Goal: Contribute content: Add original content to the website for others to see

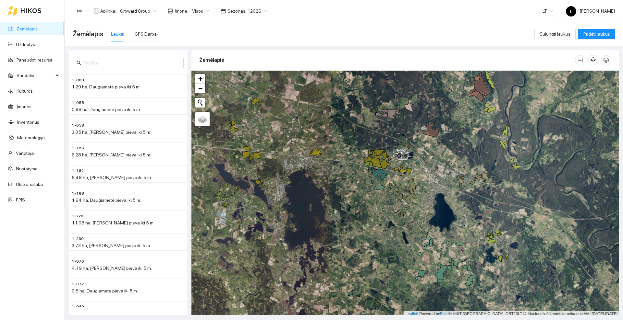
scroll to position [2, 0]
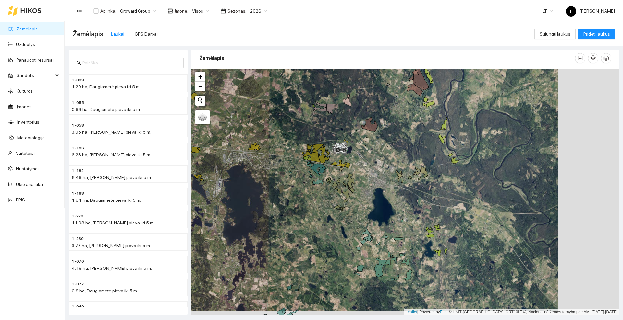
drag, startPoint x: 459, startPoint y: 151, endPoint x: 398, endPoint y: 148, distance: 61.4
click at [398, 148] on div at bounding box center [404, 192] width 427 height 247
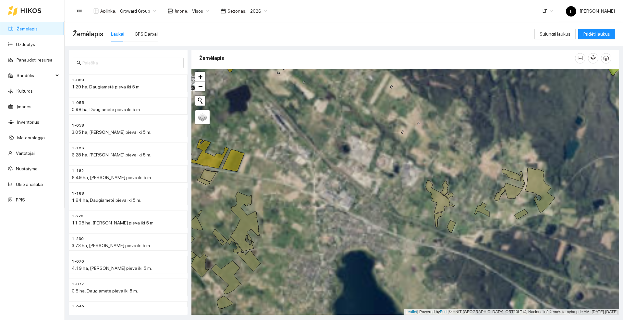
drag, startPoint x: 326, startPoint y: 155, endPoint x: 451, endPoint y: 100, distance: 136.5
click at [451, 100] on div at bounding box center [404, 192] width 427 height 247
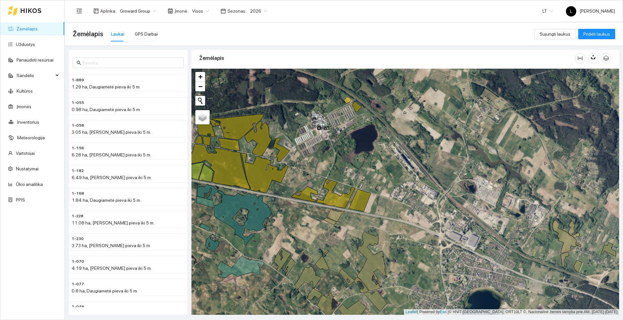
click at [30, 7] on div at bounding box center [24, 10] width 33 height 21
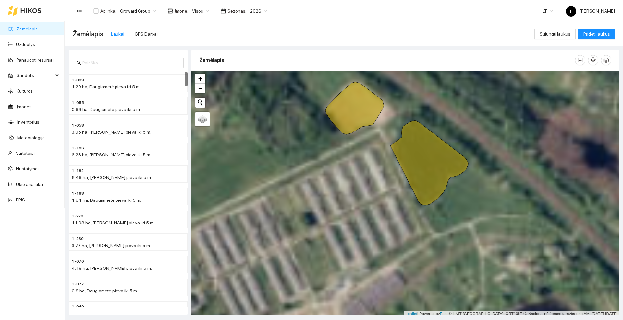
scroll to position [2, 0]
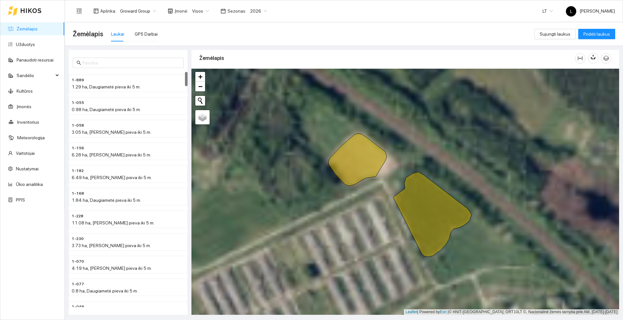
drag, startPoint x: 314, startPoint y: 137, endPoint x: 314, endPoint y: 154, distance: 17.5
click at [314, 154] on div at bounding box center [404, 192] width 427 height 247
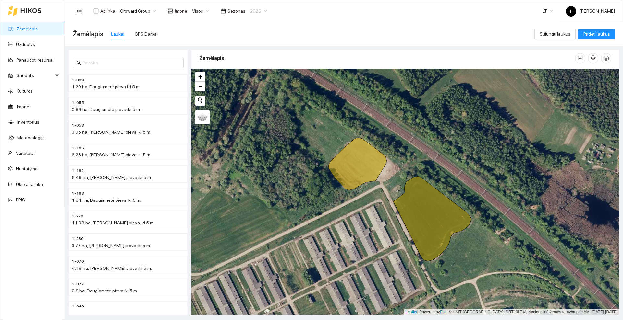
click at [262, 11] on div "2026" at bounding box center [258, 11] width 25 height 10
click at [255, 76] on div "2025" at bounding box center [253, 75] width 17 height 7
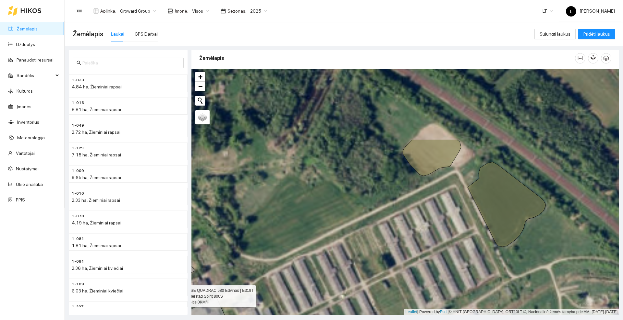
drag, startPoint x: 390, startPoint y: 98, endPoint x: 294, endPoint y: 192, distance: 133.7
click at [294, 192] on div at bounding box center [404, 192] width 427 height 247
click at [42, 11] on div at bounding box center [32, 10] width 64 height 21
click at [39, 11] on icon at bounding box center [30, 10] width 21 height 5
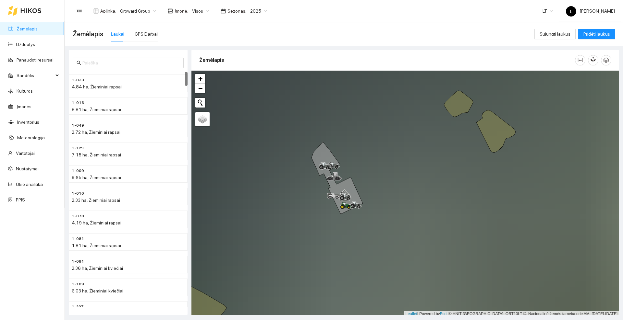
scroll to position [2, 0]
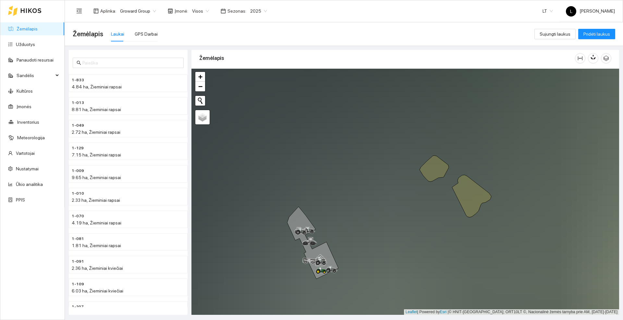
drag, startPoint x: 421, startPoint y: 149, endPoint x: 413, endPoint y: 173, distance: 25.0
click at [413, 173] on div at bounding box center [404, 192] width 427 height 247
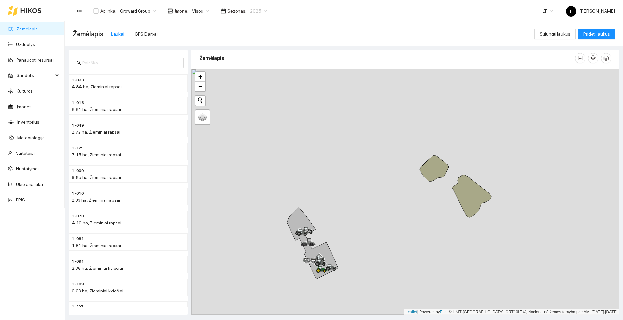
click at [259, 10] on span "2025" at bounding box center [258, 11] width 17 height 10
click at [251, 88] on div "2026" at bounding box center [253, 85] width 17 height 7
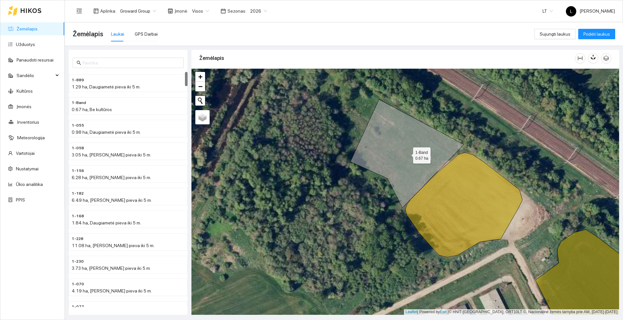
click at [404, 153] on icon at bounding box center [406, 154] width 113 height 108
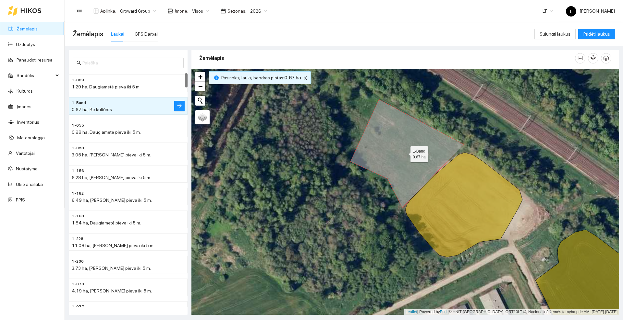
scroll to position [23, 0]
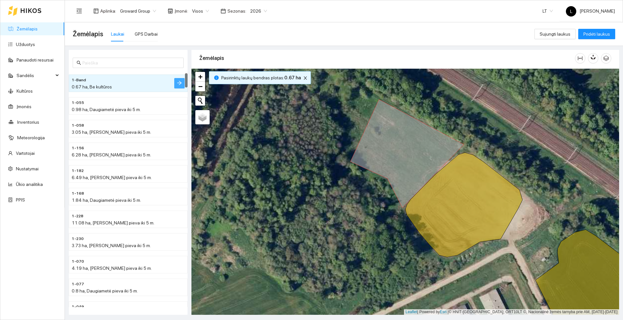
click at [178, 83] on icon "arrow-right" at bounding box center [179, 82] width 5 height 5
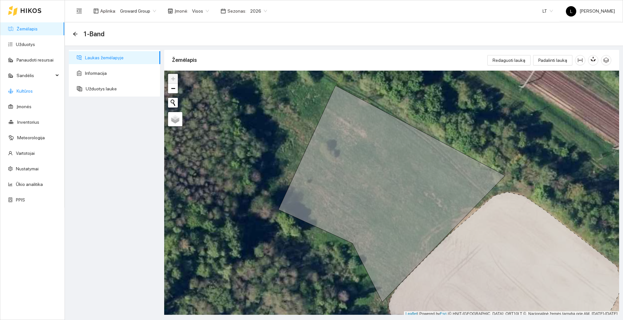
click at [27, 93] on link "Kultūros" at bounding box center [25, 91] width 16 height 5
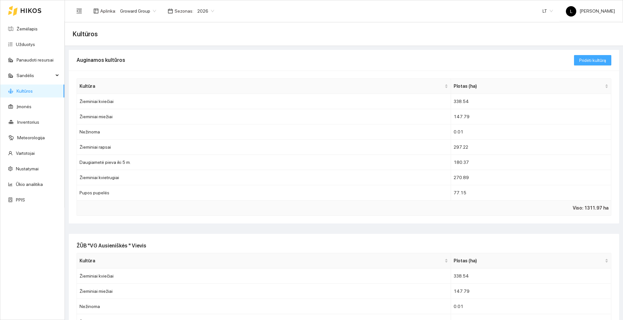
click at [581, 58] on span "Pridėti kultūrą" at bounding box center [592, 60] width 27 height 7
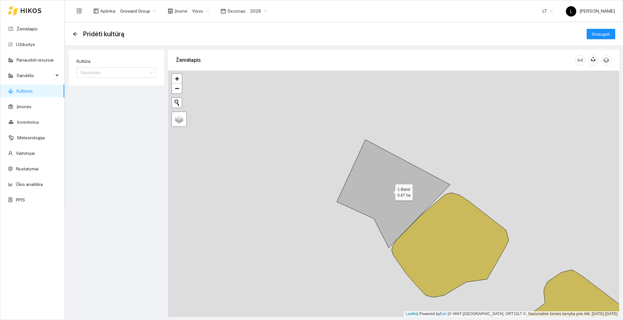
click at [390, 171] on icon at bounding box center [393, 194] width 113 height 108
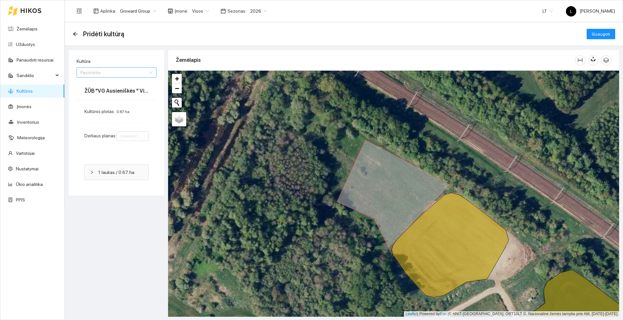
click at [117, 72] on input "Kultūra" at bounding box center [113, 73] width 67 height 10
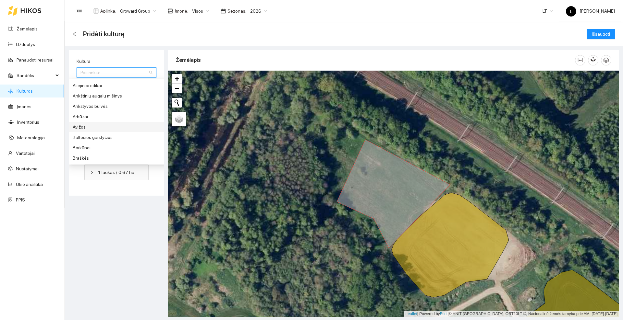
click at [77, 127] on div "Avižos" at bounding box center [121, 127] width 97 height 7
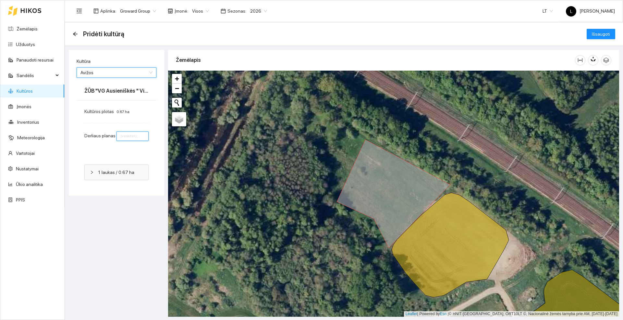
click at [132, 136] on input "number" at bounding box center [132, 136] width 32 height 9
type input "1"
click at [597, 34] on span "Išsaugoti" at bounding box center [601, 33] width 18 height 7
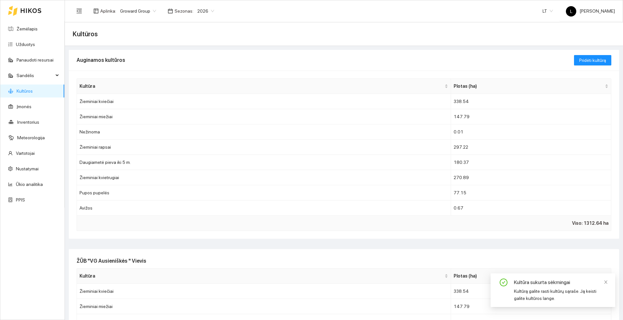
click at [35, 9] on icon at bounding box center [30, 10] width 21 height 5
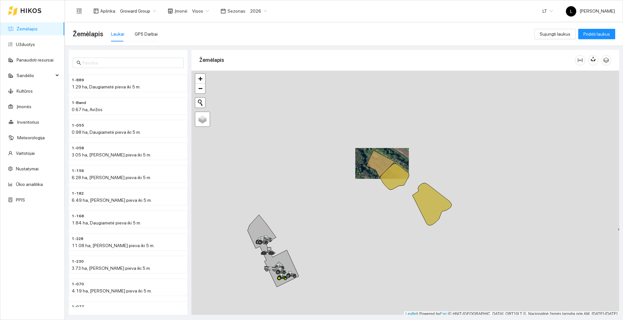
scroll to position [2, 0]
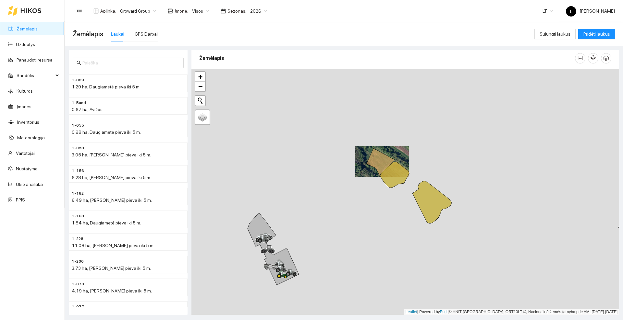
drag, startPoint x: 363, startPoint y: 198, endPoint x: 337, endPoint y: 171, distance: 37.2
click at [337, 171] on div at bounding box center [404, 192] width 427 height 247
